Goal: Task Accomplishment & Management: Manage account settings

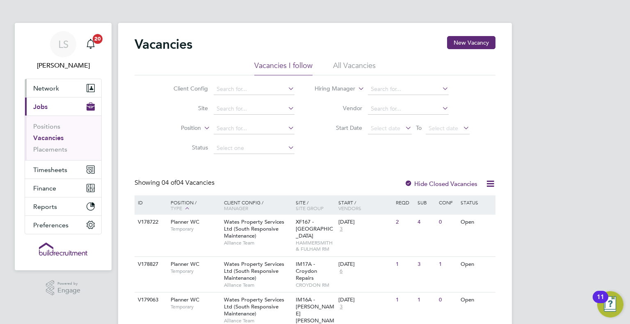
click at [57, 84] on span "Network" at bounding box center [46, 88] width 26 height 8
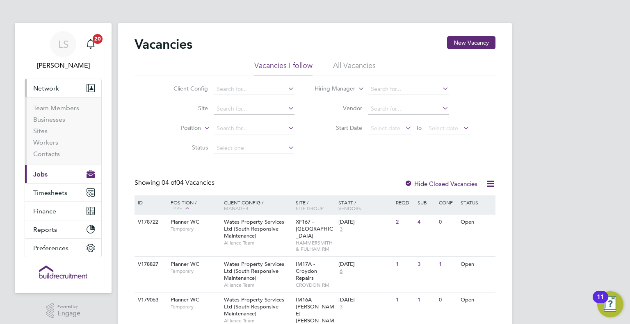
click at [51, 170] on button "Current page: Jobs" at bounding box center [63, 174] width 76 height 18
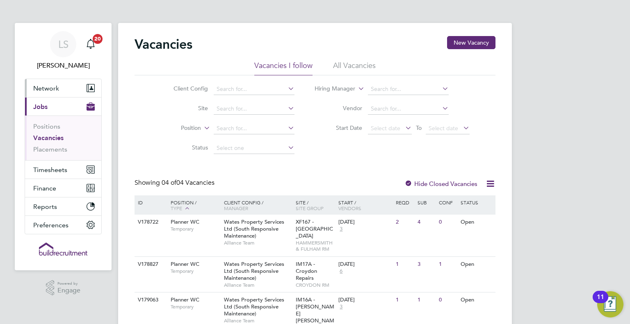
click at [58, 90] on span "Network" at bounding box center [46, 88] width 26 height 8
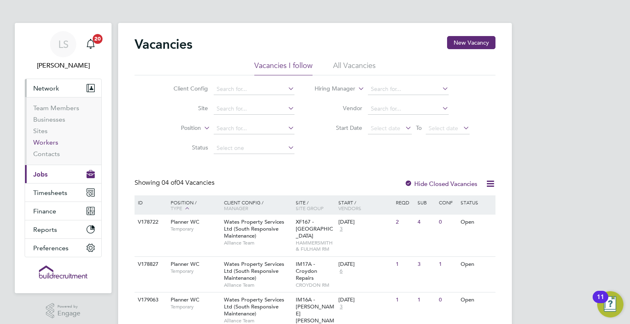
click at [55, 143] on link "Workers" at bounding box center [45, 143] width 25 height 8
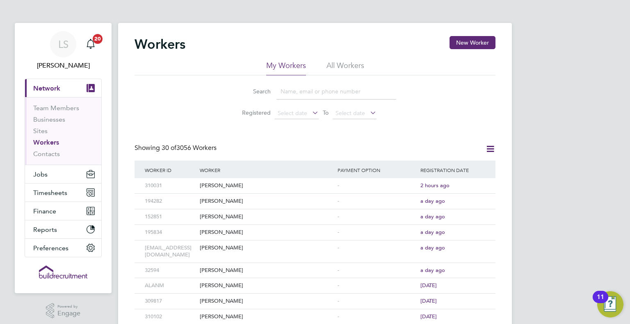
click at [295, 90] on input at bounding box center [336, 92] width 120 height 16
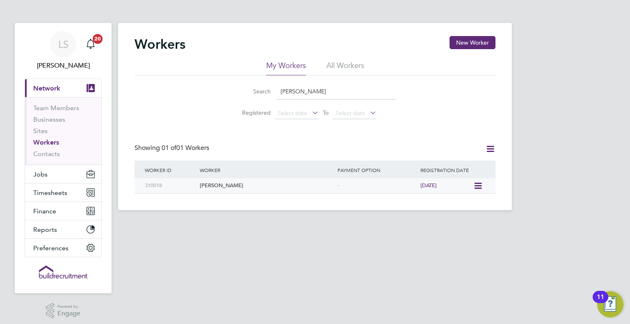
type input "ella coop"
click at [477, 186] on icon at bounding box center [477, 186] width 8 height 10
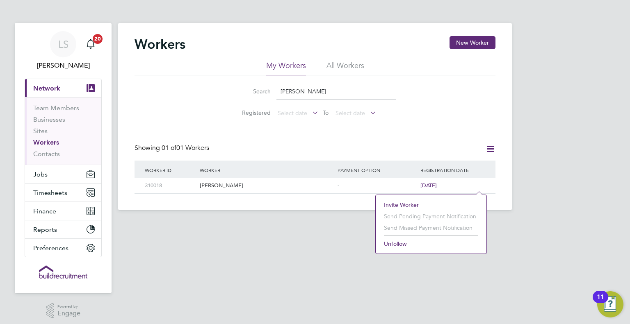
click at [426, 203] on li "Invite Worker" at bounding box center [431, 204] width 103 height 11
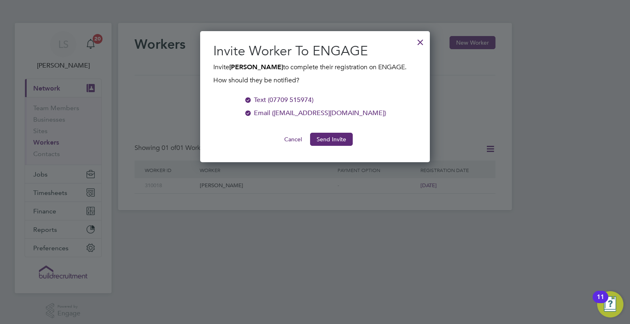
scroll to position [131, 230]
click at [331, 146] on button "Send Invite" at bounding box center [331, 139] width 43 height 13
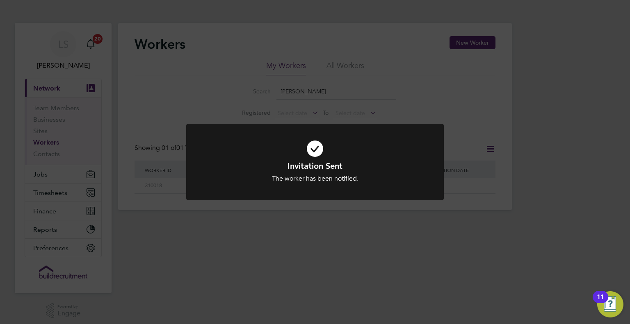
click at [238, 284] on div "Invitation Sent The worker has been notified. Cancel Okay" at bounding box center [315, 162] width 630 height 324
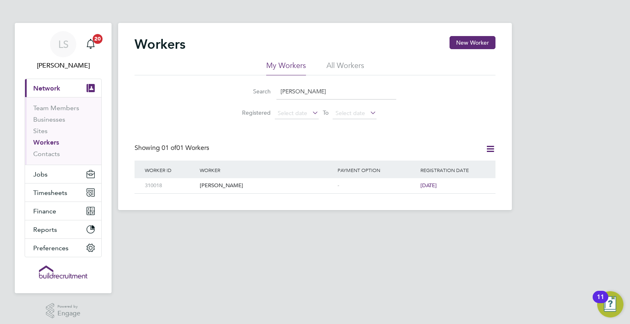
click at [248, 177] on div "Worker" at bounding box center [267, 170] width 138 height 19
click at [249, 183] on div "[PERSON_NAME]" at bounding box center [267, 185] width 138 height 15
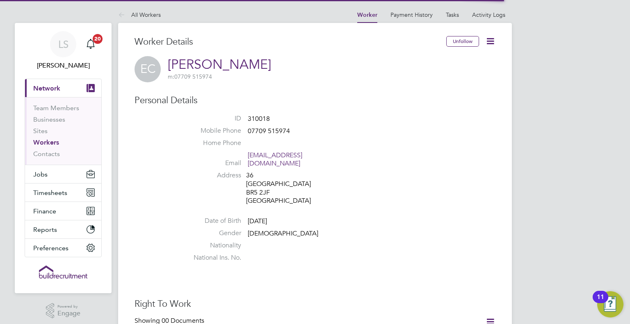
click at [487, 40] on icon at bounding box center [490, 41] width 10 height 10
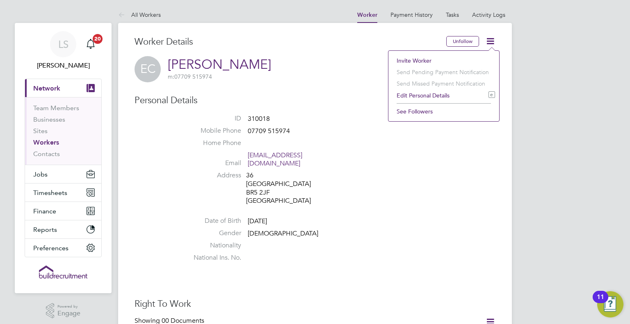
click at [261, 53] on div "Worker Details" at bounding box center [291, 46] width 312 height 20
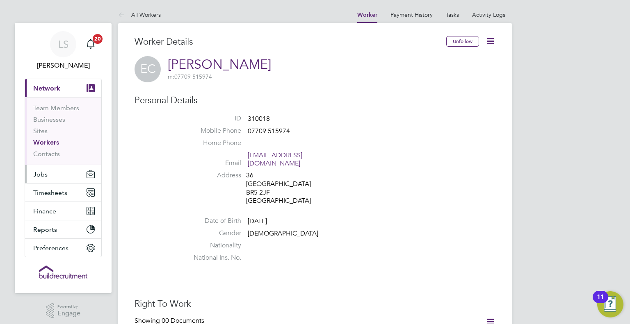
click at [59, 178] on button "Jobs" at bounding box center [63, 174] width 76 height 18
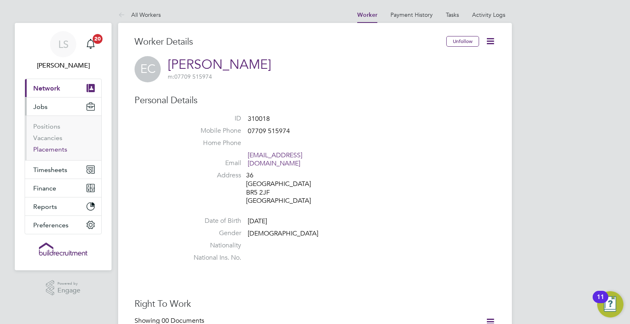
click at [58, 146] on link "Placements" at bounding box center [50, 150] width 34 height 8
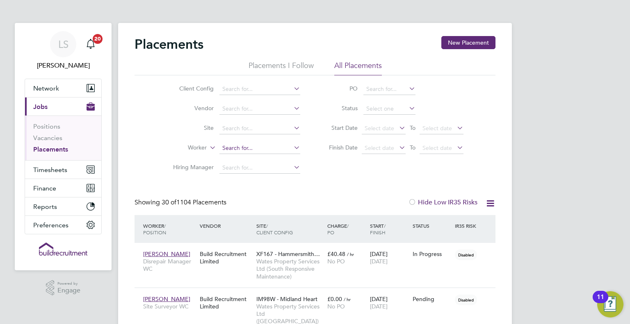
click at [240, 151] on input at bounding box center [259, 148] width 81 height 11
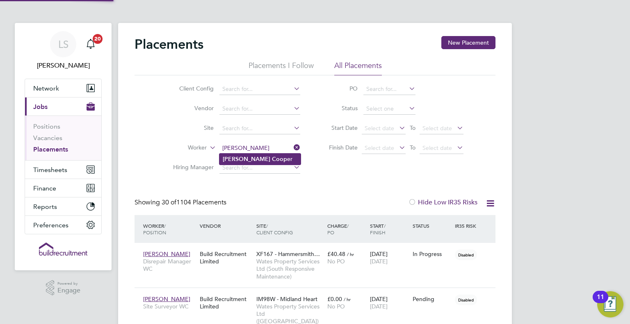
click at [253, 161] on li "Ella Coop er" at bounding box center [259, 159] width 81 height 11
type input "[PERSON_NAME]"
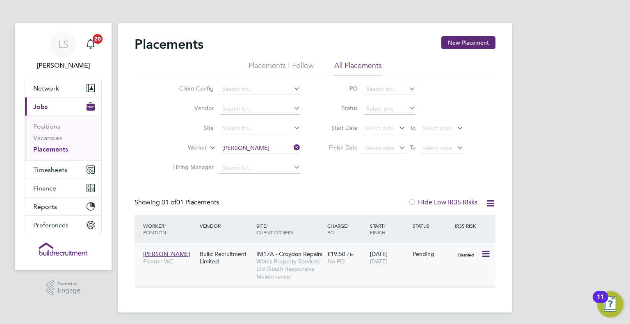
click at [482, 254] on icon at bounding box center [485, 254] width 8 height 10
click at [456, 306] on li "Start" at bounding box center [461, 304] width 58 height 11
type input "[PERSON_NAME]"
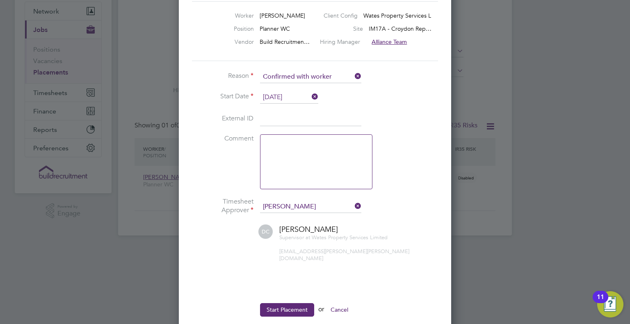
click at [290, 94] on input "[DATE]" at bounding box center [289, 97] width 58 height 12
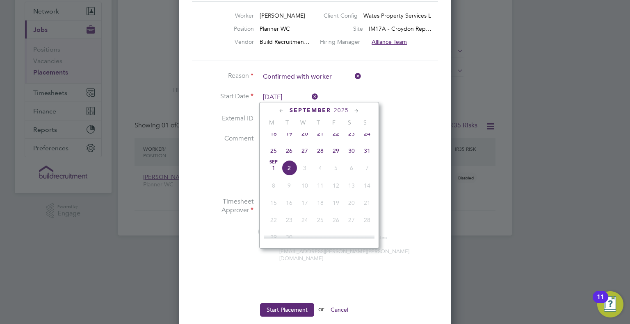
click at [274, 174] on span "Sep 1" at bounding box center [274, 168] width 16 height 16
type input "[DATE]"
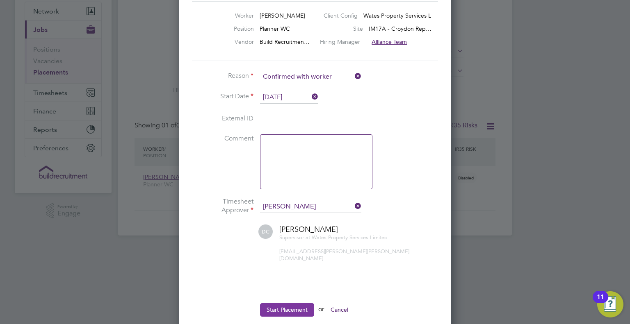
click at [300, 304] on button "Start Placement" at bounding box center [287, 310] width 54 height 13
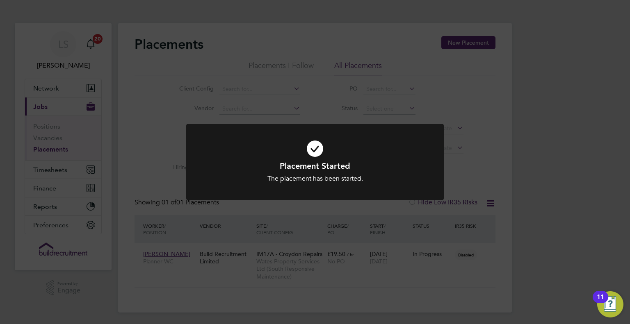
click at [470, 132] on div "Placement Started The placement has been started. Cancel Okay" at bounding box center [315, 162] width 630 height 324
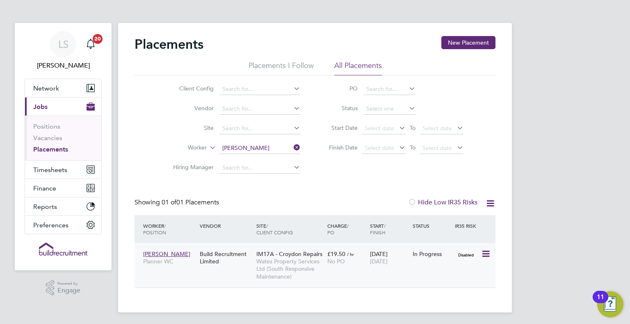
click at [425, 258] on div "In Progress" at bounding box center [432, 255] width 43 height 16
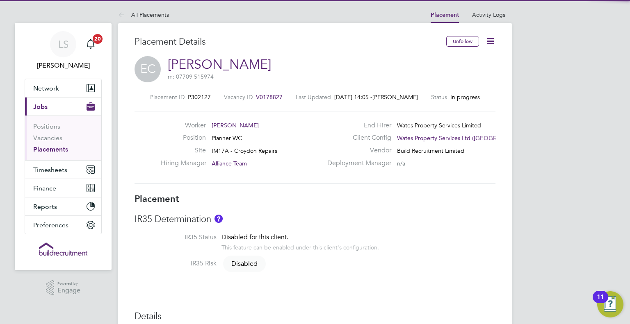
click at [492, 39] on icon at bounding box center [490, 41] width 10 height 10
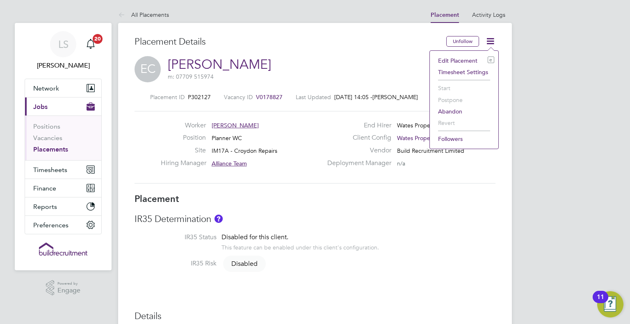
click at [469, 66] on li "Timesheet Settings" at bounding box center [464, 71] width 60 height 11
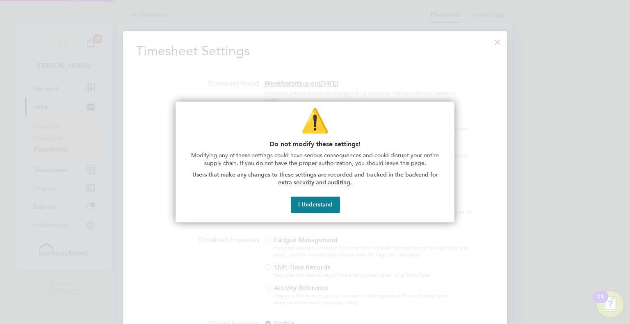
scroll to position [377, 384]
click at [319, 208] on button "I Understand" at bounding box center [315, 205] width 49 height 16
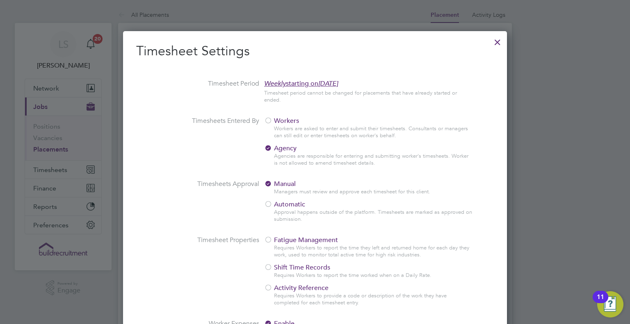
click at [274, 123] on span "Workers" at bounding box center [281, 121] width 35 height 8
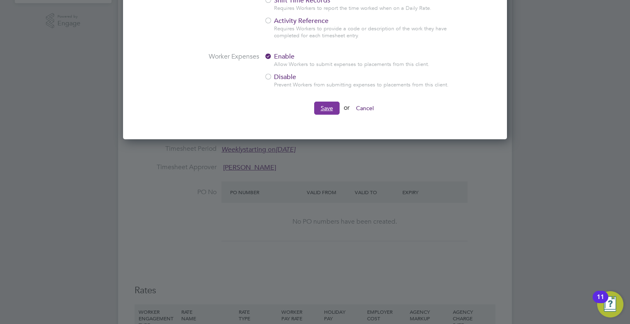
click at [331, 114] on button "Save" at bounding box center [326, 108] width 25 height 13
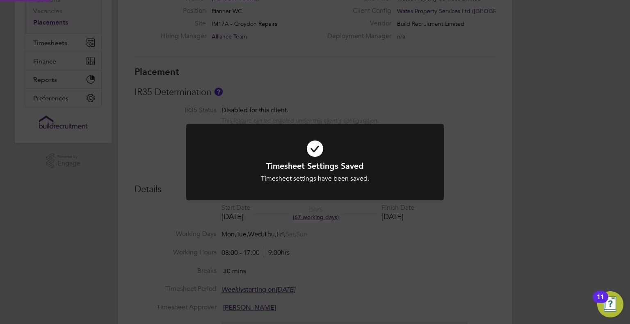
scroll to position [39, 0]
